Goal: Navigation & Orientation: Find specific page/section

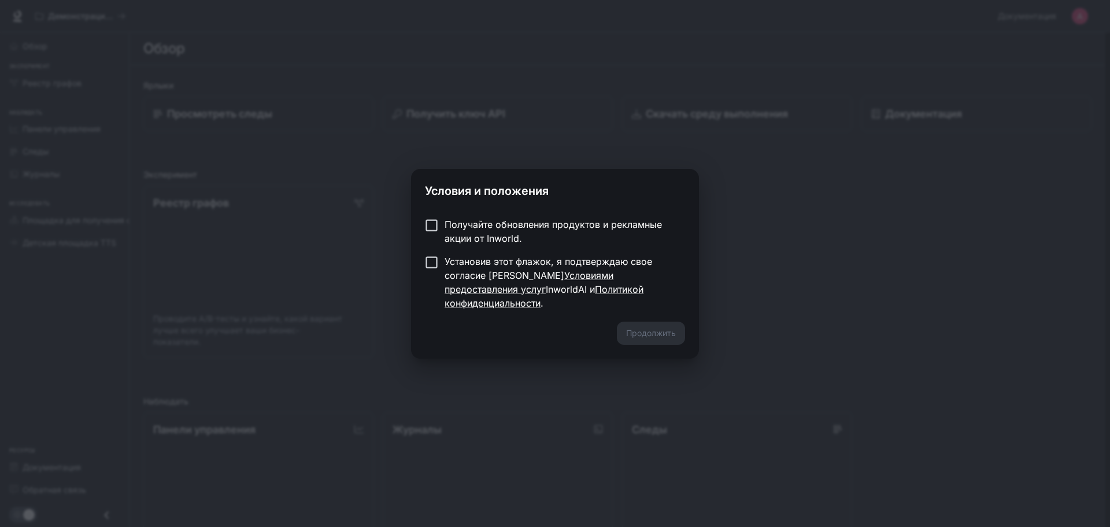
click at [488, 229] on font "Получайте обновления продуктов и рекламные акции от Inworld." at bounding box center [553, 231] width 217 height 25
click at [685, 272] on form "Получайте обновления продуктов и рекламные акции от Inworld. Установив этот фла…" at bounding box center [555, 263] width 260 height 93
click at [729, 263] on div "Условия и положения Получайте обновления продуктов и рекламные акции от Inworld…" at bounding box center [555, 263] width 1110 height 527
click at [647, 328] on font "Продолжить" at bounding box center [651, 333] width 50 height 10
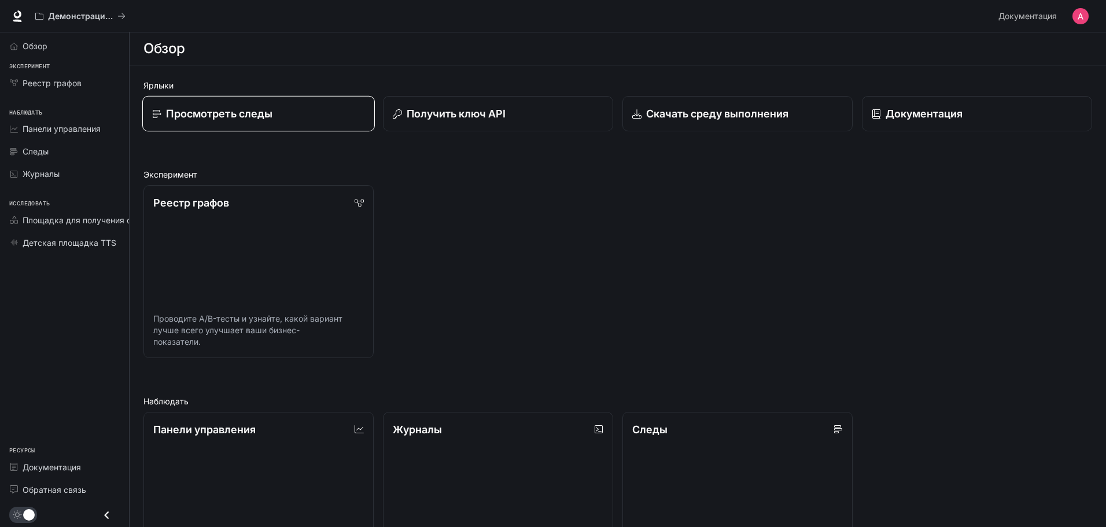
click at [306, 125] on link "Просмотреть следы" at bounding box center [258, 114] width 232 height 36
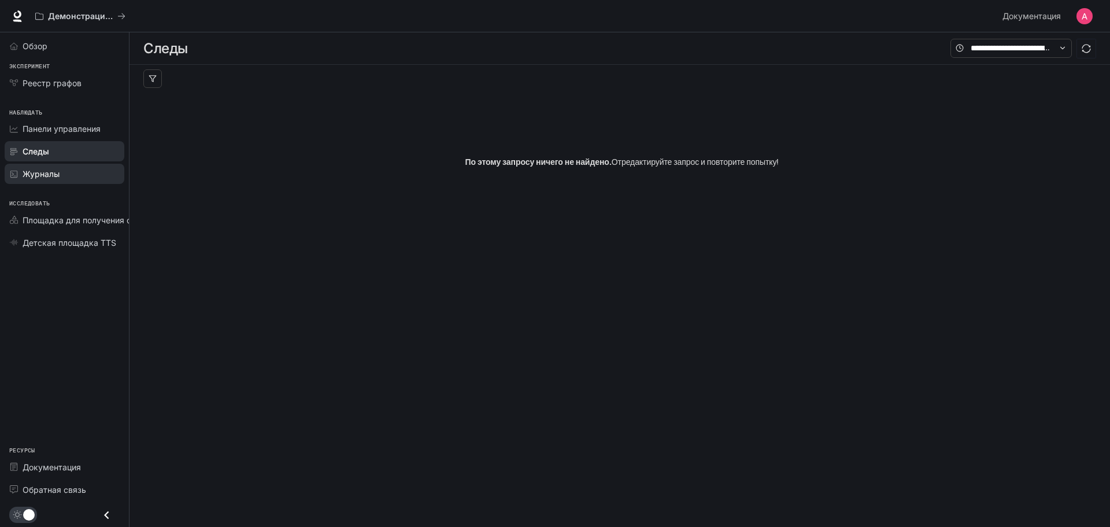
click at [51, 173] on font "Журналы" at bounding box center [41, 174] width 37 height 10
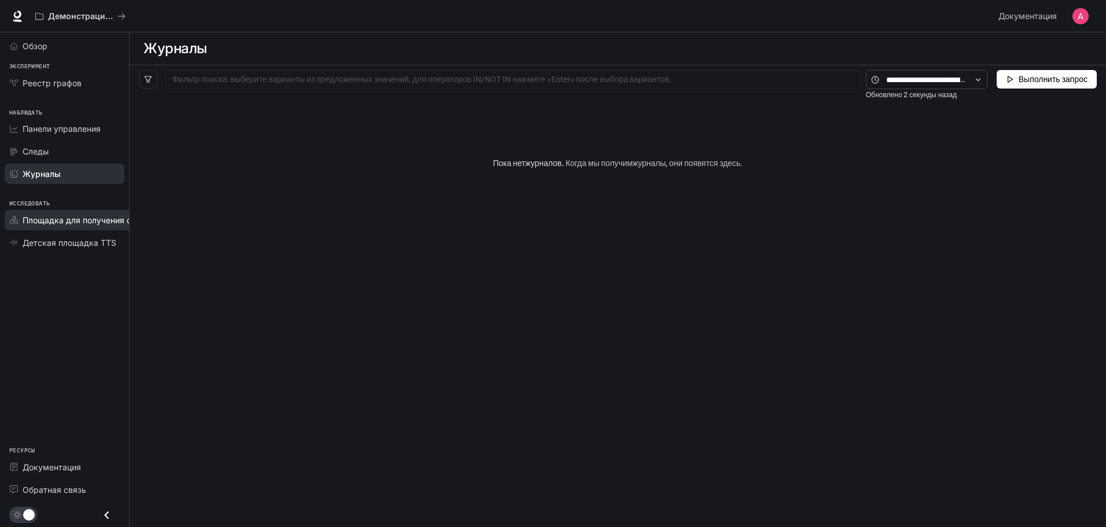
click at [92, 221] on font "Площадка для получения степени магистра права" at bounding box center [124, 220] width 202 height 10
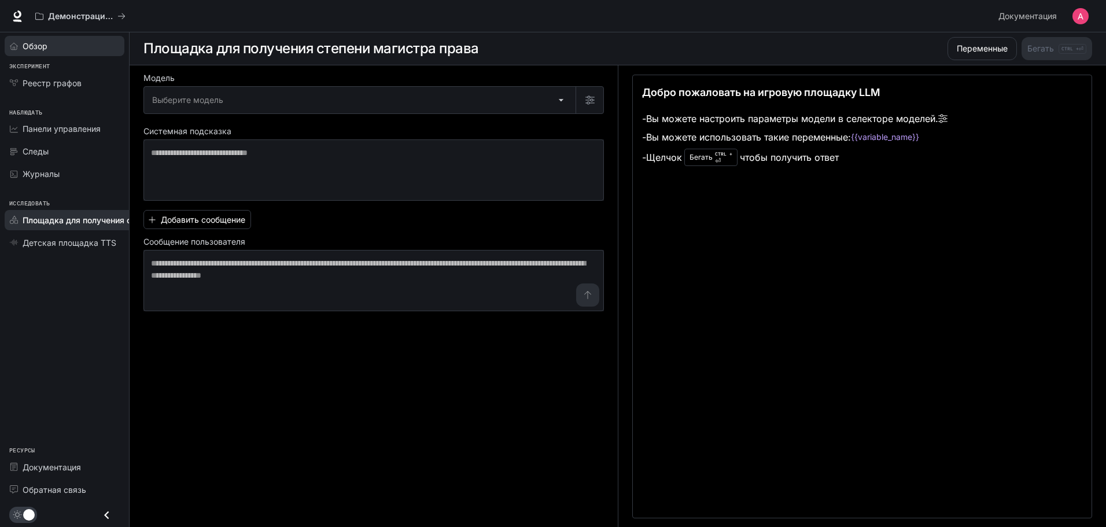
click at [81, 50] on div "Обзор" at bounding box center [71, 46] width 97 height 12
